Goal: Information Seeking & Learning: Ask a question

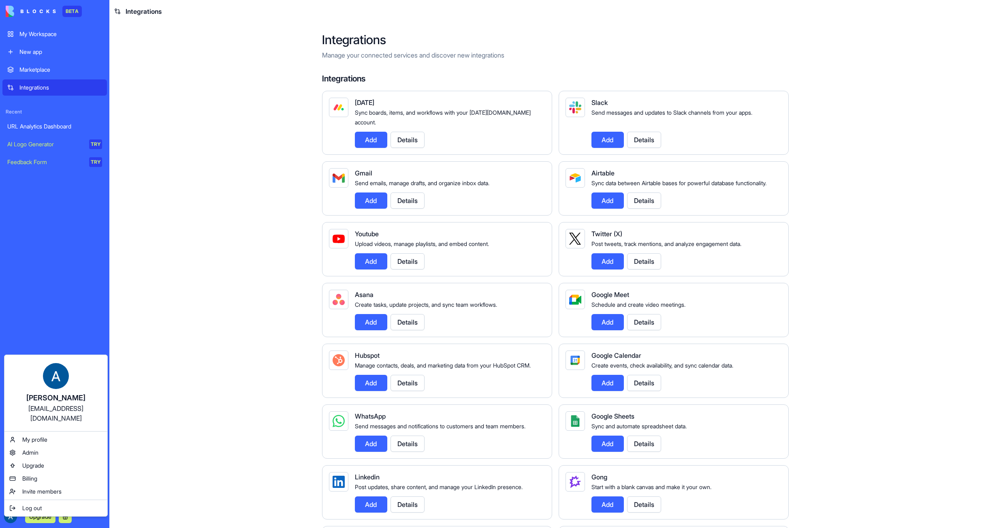
click at [150, 492] on html "BETA My Workspace New app Marketplace Integrations Recent URL Analytics Dashboa…" at bounding box center [500, 264] width 1001 height 528
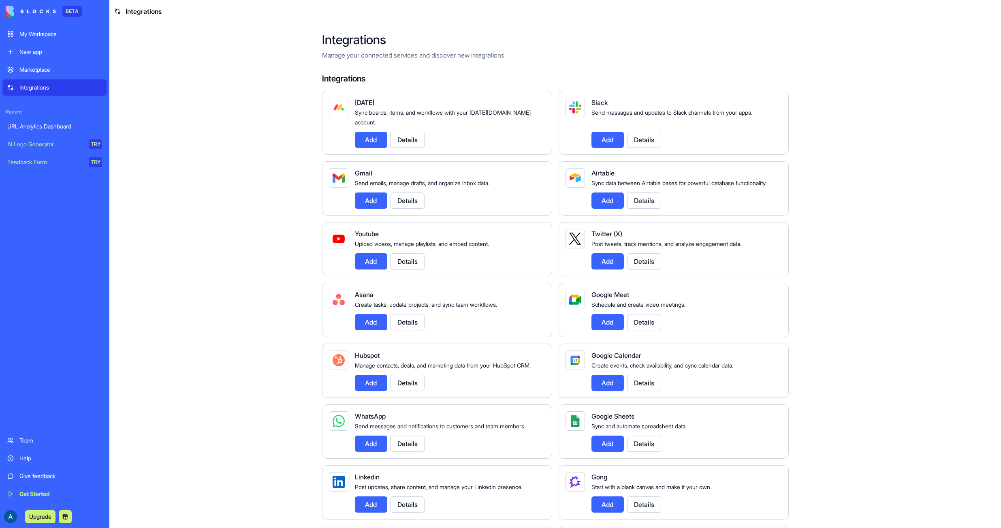
click at [19, 459] on div "Help" at bounding box center [60, 458] width 83 height 8
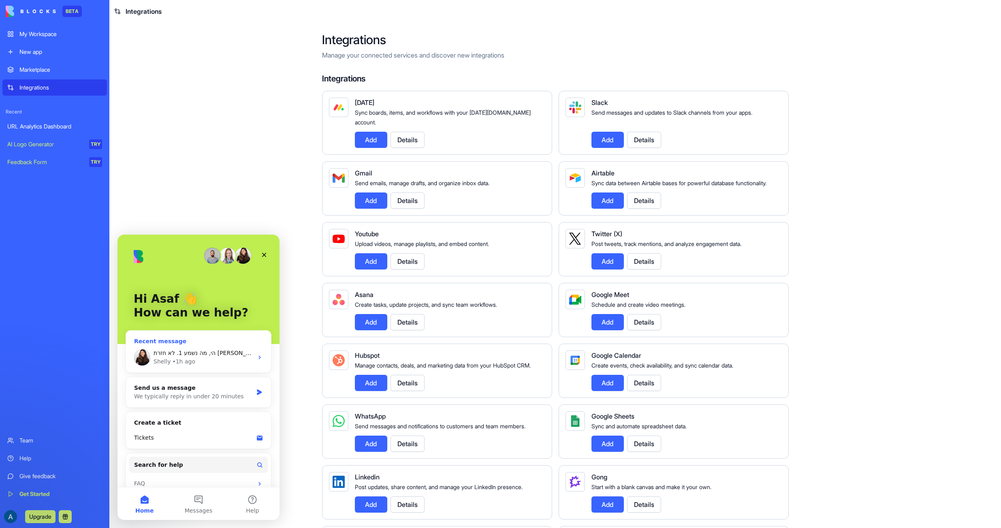
click at [219, 353] on span "הי, מה נשמע 1. לא חזרת [PERSON_NAME] בנוגע לתמחור לעמותה (עדות 710) 2. אמרת שיש…" at bounding box center [324, 353] width 341 height 6
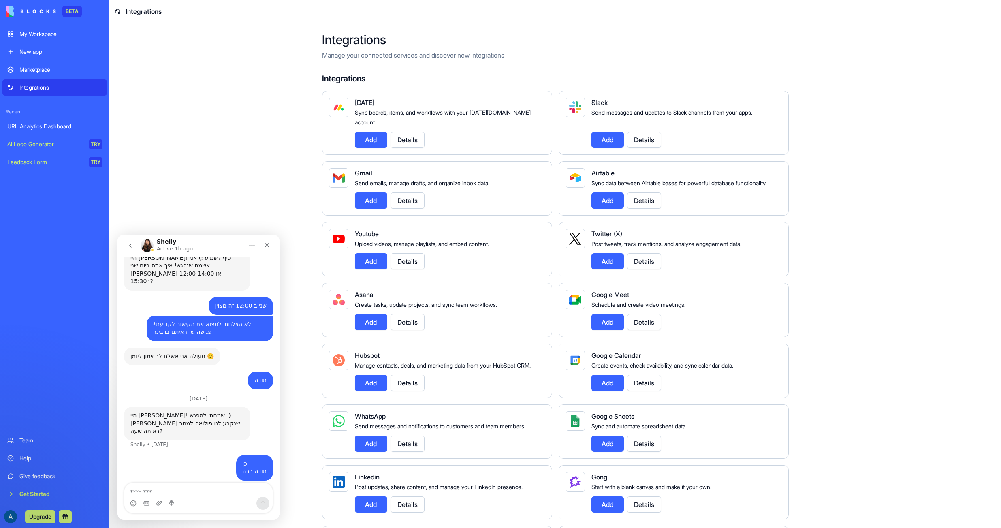
scroll to position [243, 0]
click at [227, 206] on main "Integrations Manage your connected services and discover new integrations Integ…" at bounding box center [555, 275] width 892 height 505
click at [267, 246] on icon "Close" at bounding box center [267, 245] width 6 height 6
